Goal: Information Seeking & Learning: Check status

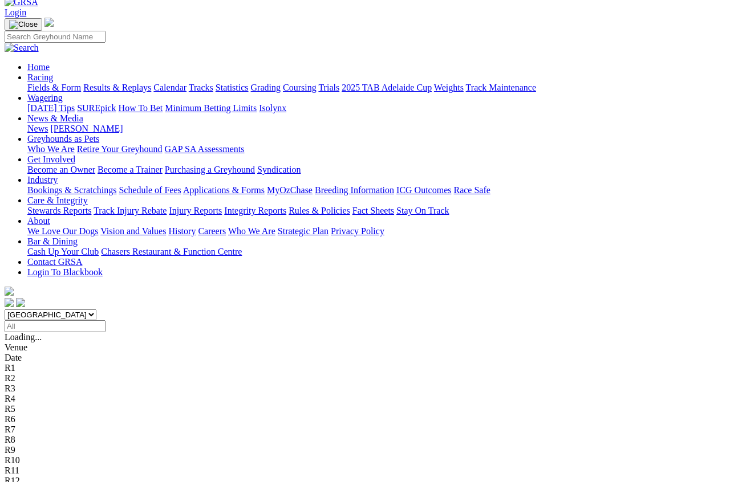
scroll to position [101, 0]
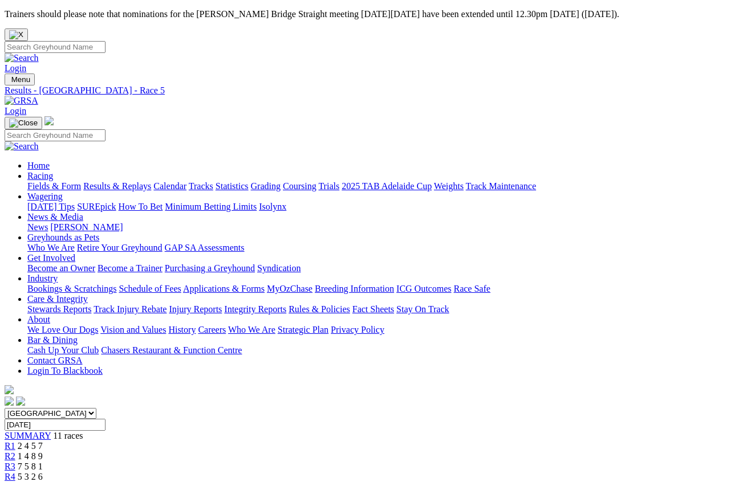
scroll to position [7, 0]
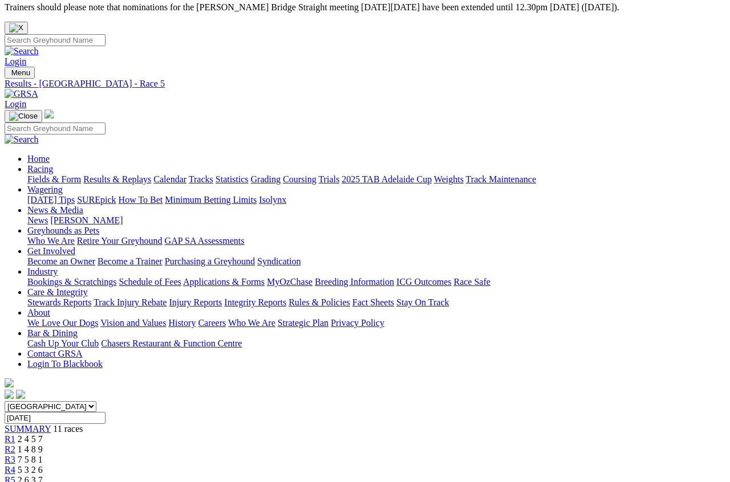
click at [15, 482] on span "R6" at bounding box center [10, 491] width 11 height 10
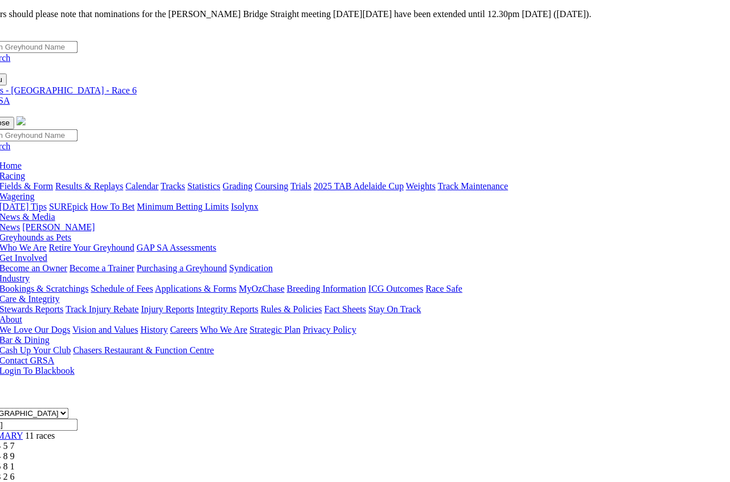
scroll to position [0, 29]
click at [115, 181] on link "Results & Replays" at bounding box center [89, 186] width 68 height 10
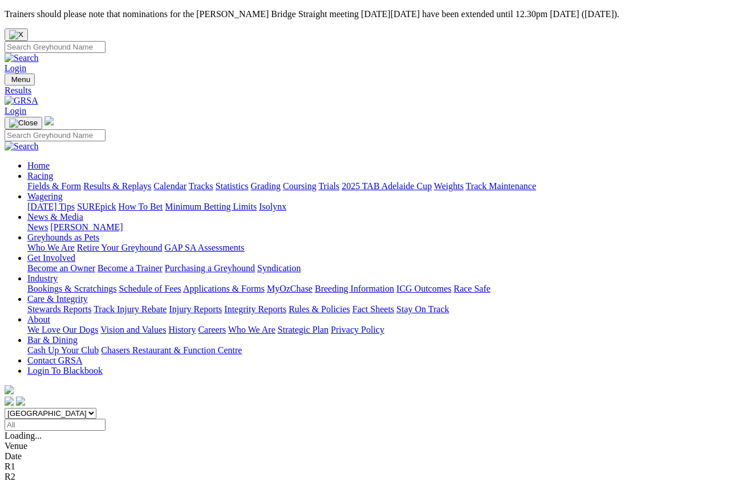
scroll to position [7, 0]
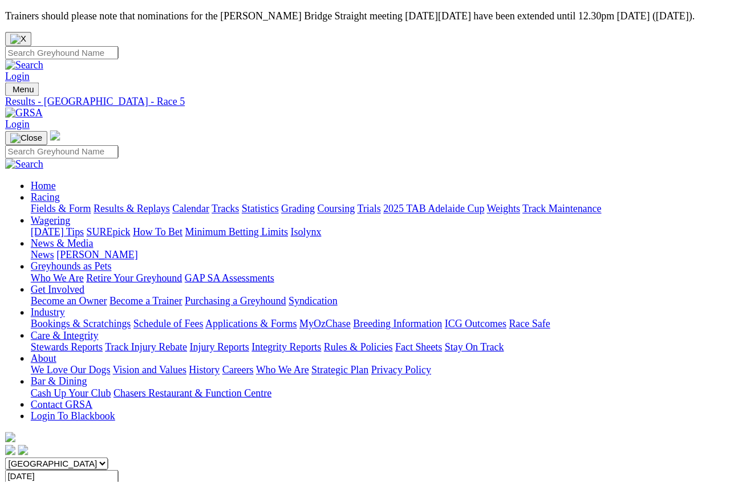
scroll to position [7, 0]
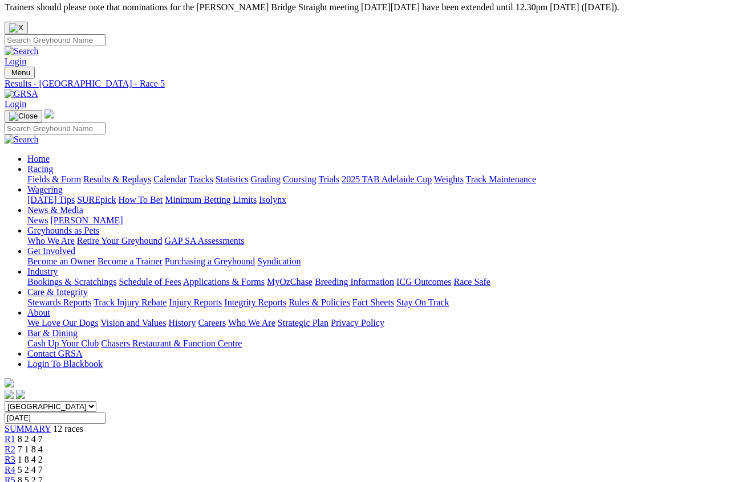
click at [15, 429] on span "R6" at bounding box center [10, 491] width 11 height 10
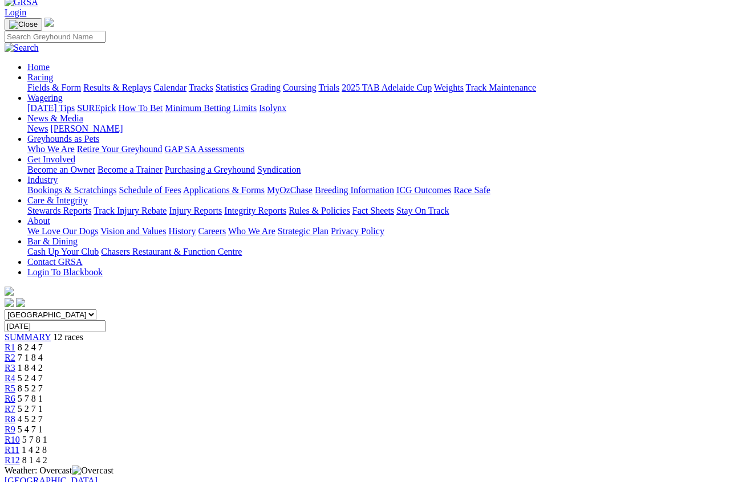
scroll to position [100, 0]
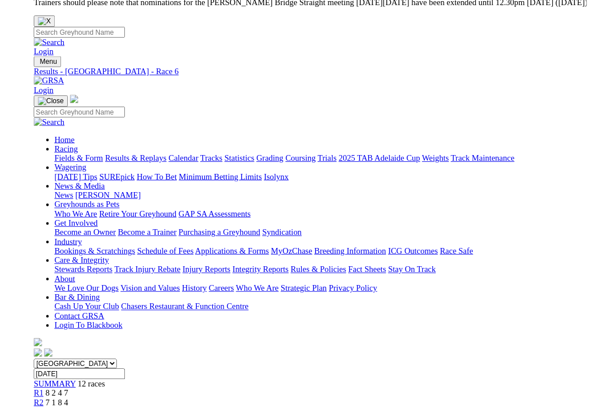
scroll to position [121, 0]
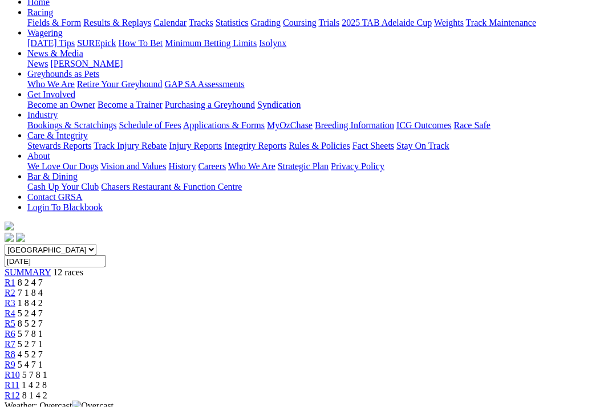
scroll to position [0, 0]
